Goal: Task Accomplishment & Management: Use online tool/utility

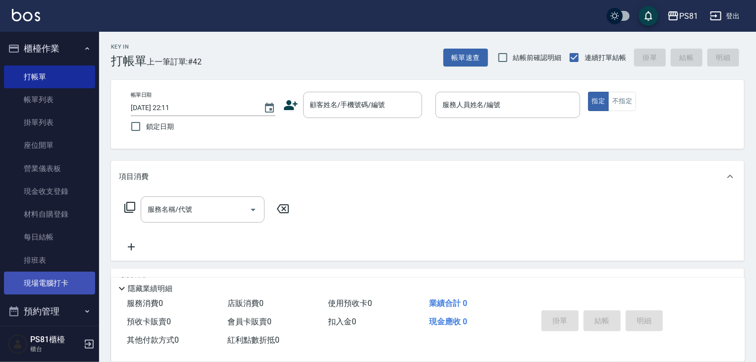
click at [71, 287] on link "現場電腦打卡" at bounding box center [49, 283] width 91 height 23
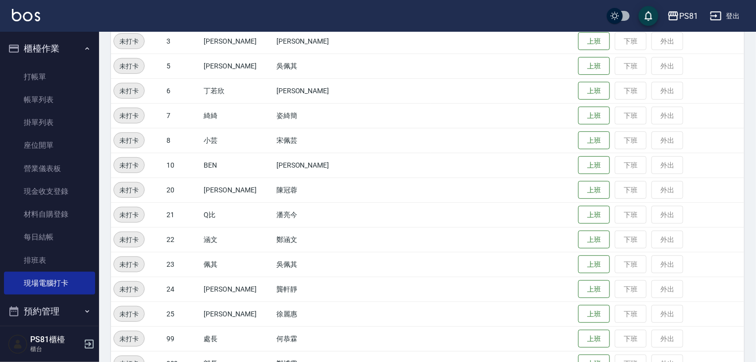
scroll to position [198, 0]
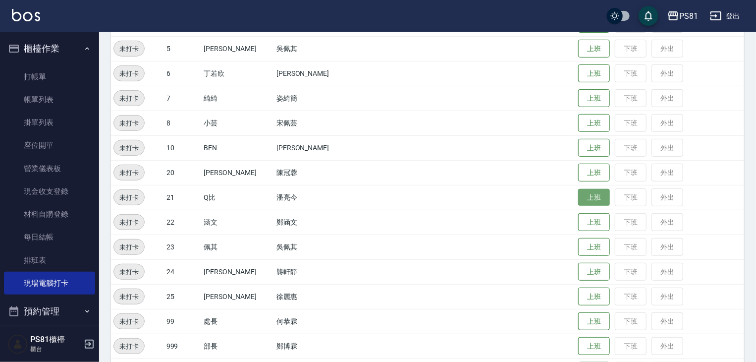
click at [583, 199] on button "上班" at bounding box center [594, 197] width 32 height 17
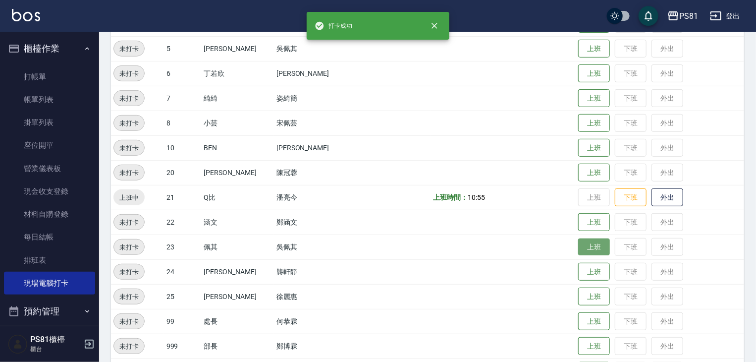
click at [579, 246] on button "上班" at bounding box center [594, 246] width 32 height 17
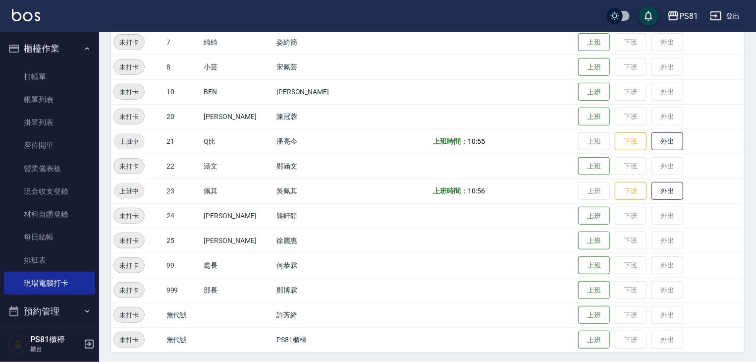
scroll to position [256, 0]
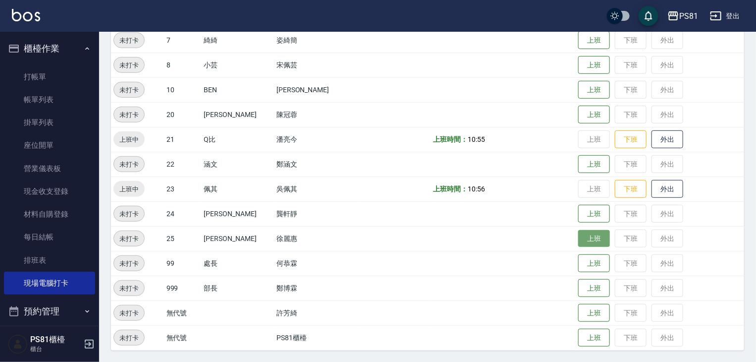
click at [582, 236] on button "上班" at bounding box center [594, 238] width 32 height 17
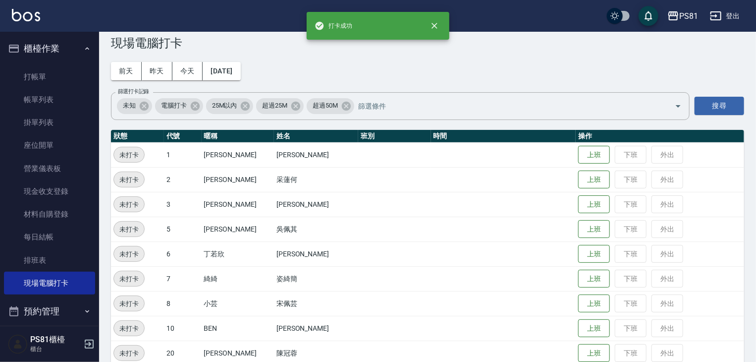
scroll to position [8, 0]
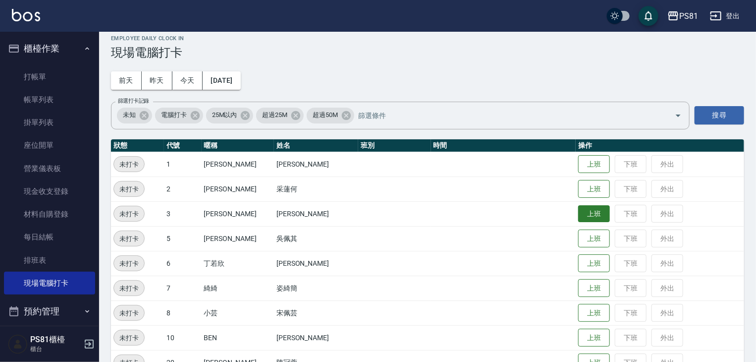
click at [581, 209] on button "上班" at bounding box center [594, 213] width 32 height 17
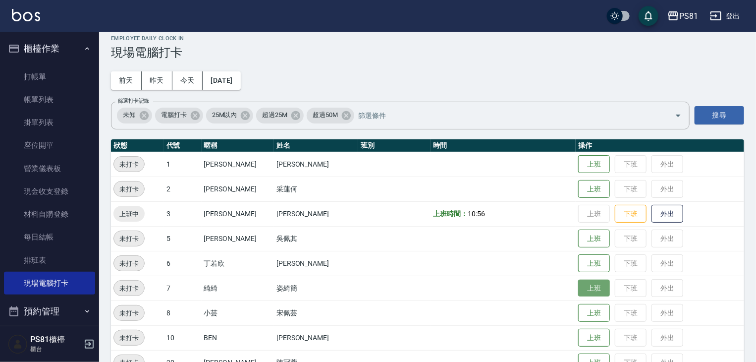
click at [578, 288] on button "上班" at bounding box center [594, 288] width 32 height 17
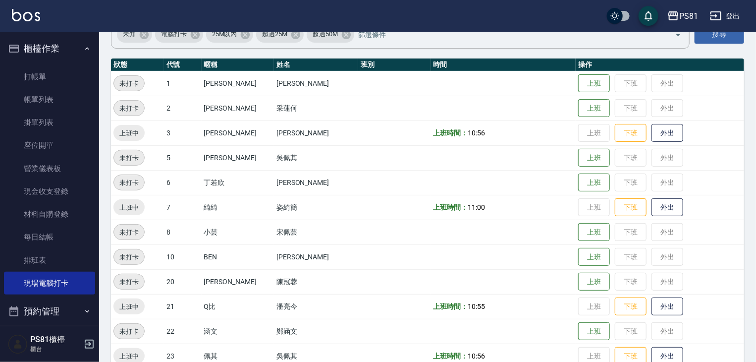
scroll to position [58, 0]
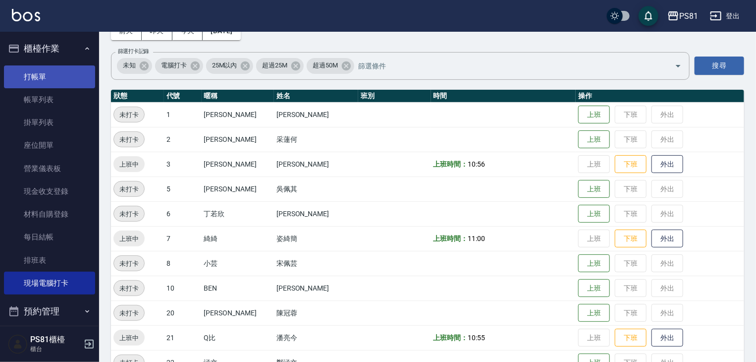
click at [36, 79] on link "打帳單" at bounding box center [49, 76] width 91 height 23
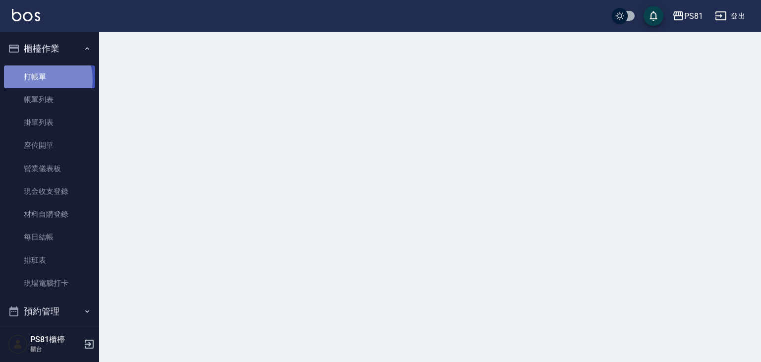
click at [36, 79] on link "打帳單" at bounding box center [49, 76] width 91 height 23
